Goal: Check status

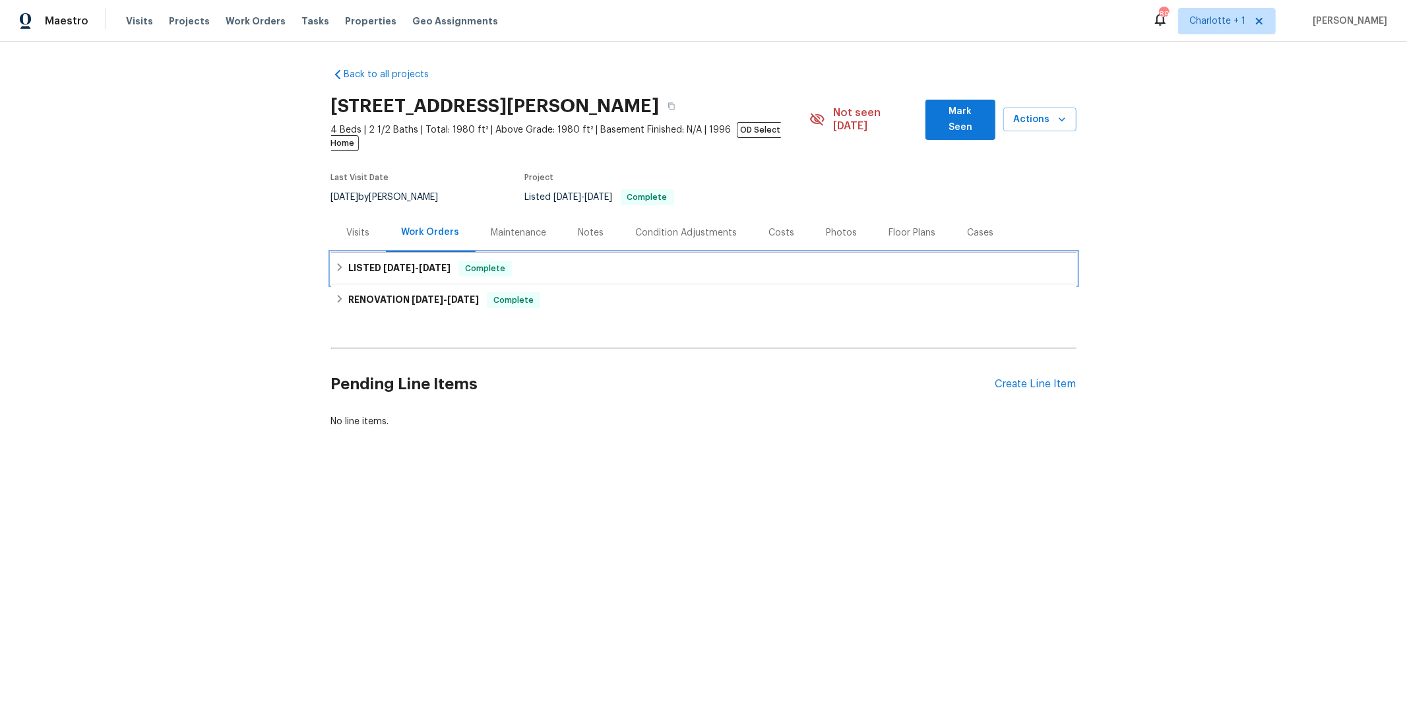
click at [400, 263] on span "4/23/25" at bounding box center [399, 267] width 32 height 9
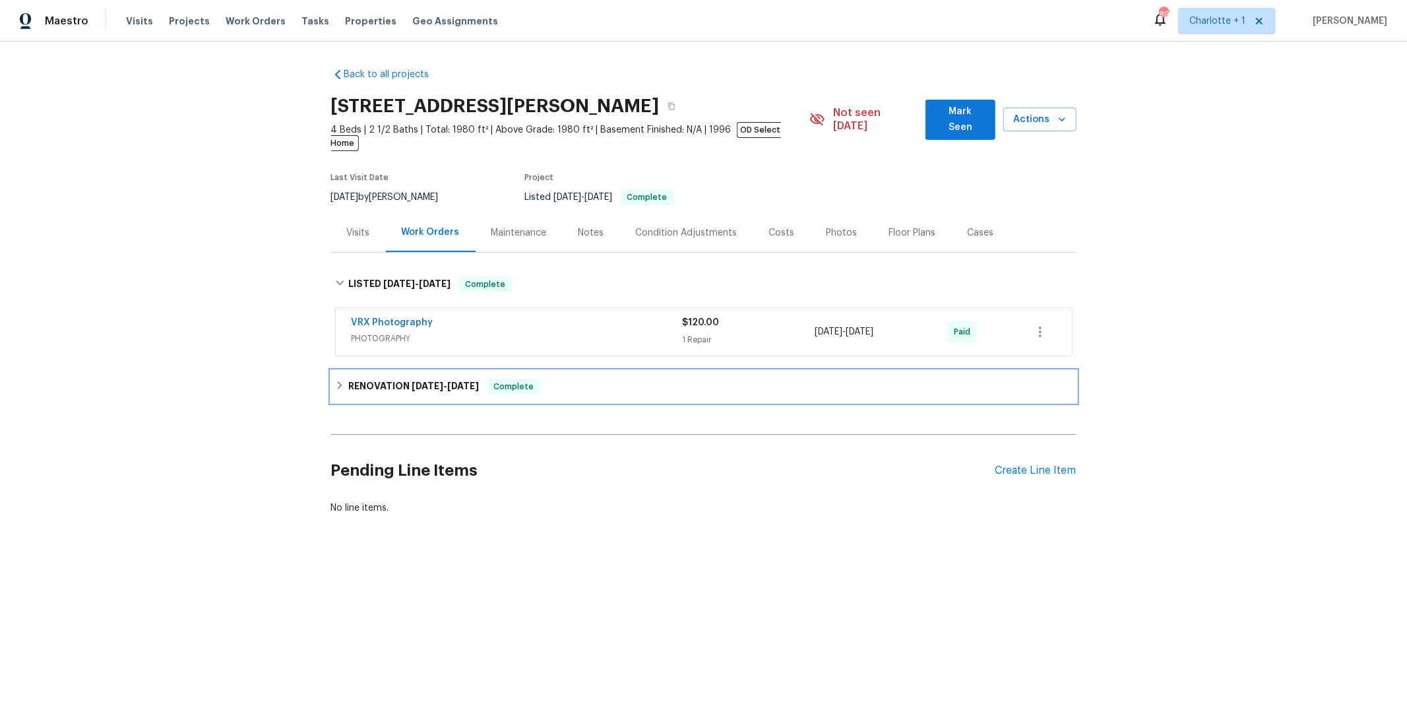
click at [371, 379] on h6 "RENOVATION 2/14/25 - 4/15/25" at bounding box center [413, 387] width 131 height 16
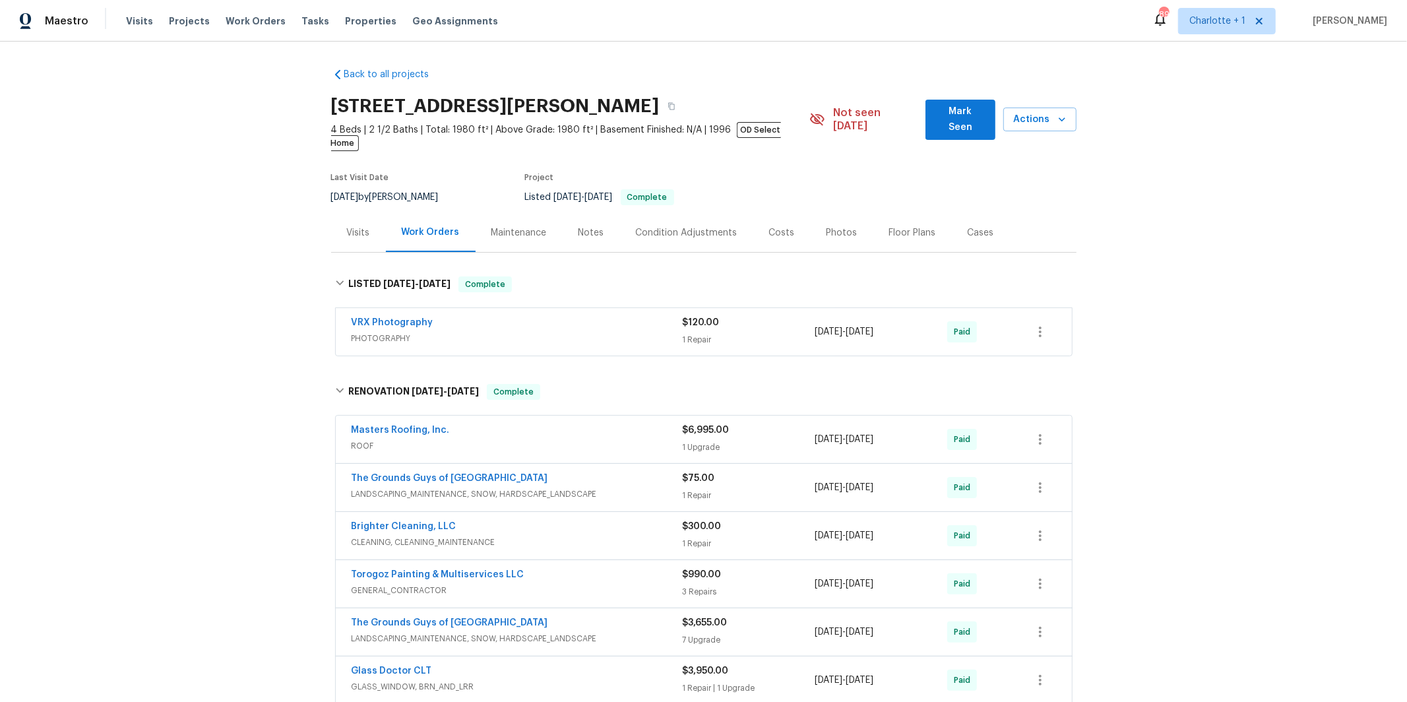
click at [364, 226] on div "Visits" at bounding box center [358, 232] width 23 height 13
